Goal: Information Seeking & Learning: Find specific fact

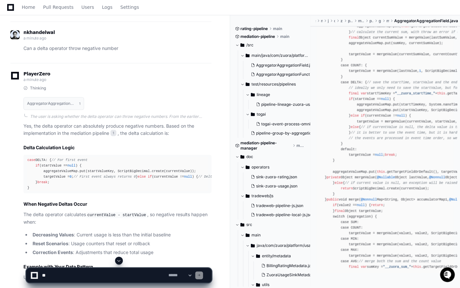
scroll to position [1446, 0]
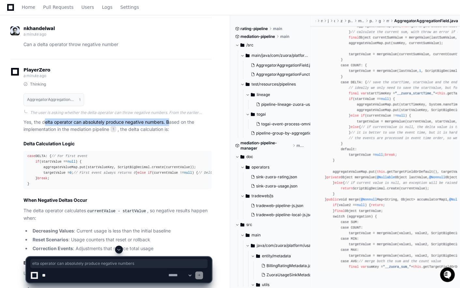
drag, startPoint x: 46, startPoint y: 148, endPoint x: 169, endPoint y: 149, distance: 122.6
click at [169, 133] on p "Yes, the delta operator can absolutely produce negative numbers. Based on the i…" at bounding box center [117, 125] width 188 height 15
click at [115, 132] on span "1" at bounding box center [114, 129] width 6 height 7
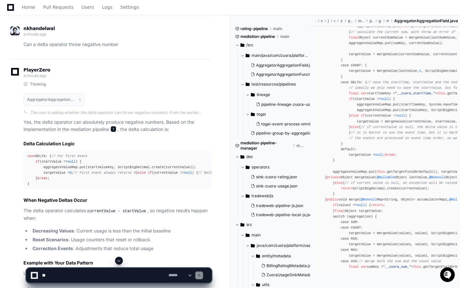
click at [115, 132] on span "1" at bounding box center [114, 129] width 6 height 7
click at [61, 106] on button "AggregatorAggregationField.java 1" at bounding box center [53, 99] width 61 height 12
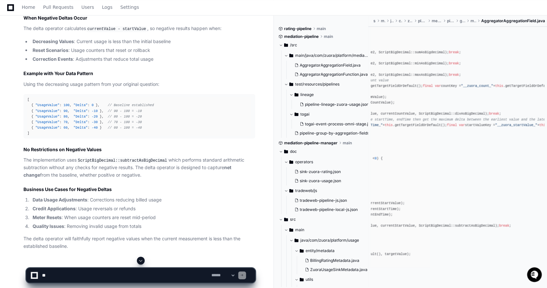
scroll to position [0, 118]
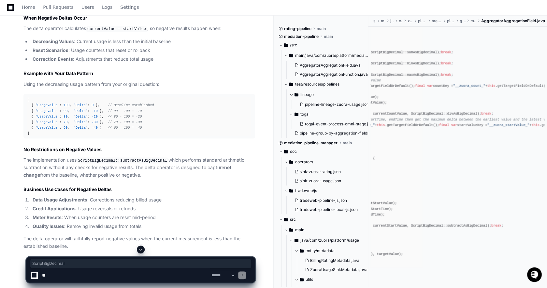
copy div "ScriptBigDecimal"
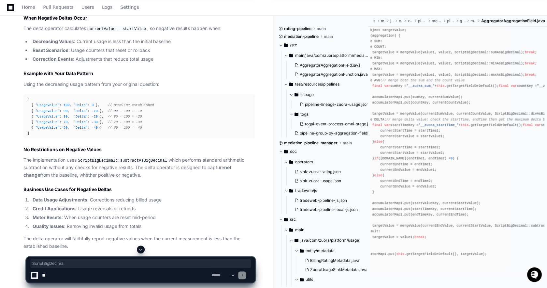
scroll to position [0, 0]
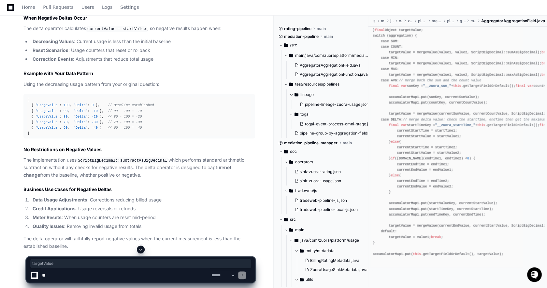
scroll to position [0, 15]
